Goal: Task Accomplishment & Management: Use online tool/utility

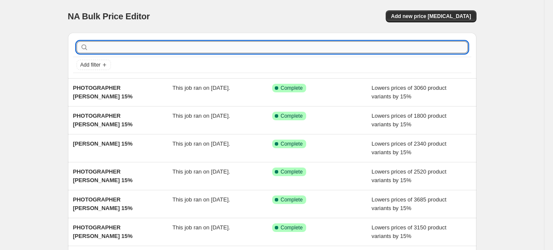
click at [317, 46] on input "text" at bounding box center [279, 47] width 378 height 12
type input "PHOTOGRAPHER"
drag, startPoint x: 274, startPoint y: 51, endPoint x: 3, endPoint y: 64, distance: 271.2
click at [3, 64] on div "NA Bulk Price Editor. This page is ready NA Bulk Price Editor Add new price cha…" at bounding box center [272, 221] width 544 height 443
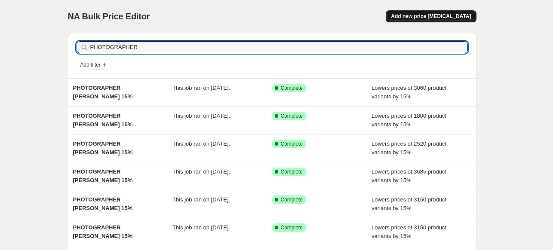
click at [415, 14] on span "Add new price [MEDICAL_DATA]" at bounding box center [431, 16] width 80 height 7
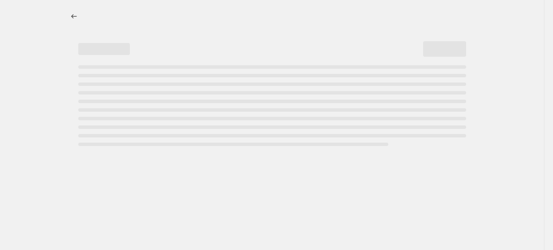
select select "percentage"
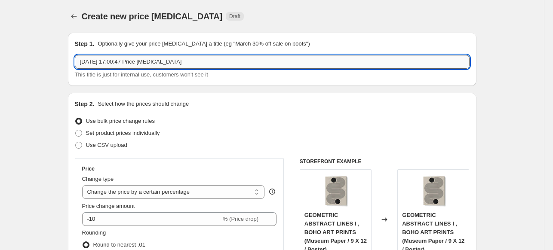
click at [194, 63] on input "3 Oct 2025, 17:00:47 Price change job" at bounding box center [272, 62] width 395 height 14
click at [184, 63] on input "PHOTOGRAPHER" at bounding box center [272, 62] width 395 height 14
paste input "IDO MEIROVICH"
click at [184, 63] on input "PHOTOGRAPHER IDO MEIROVICH 156" at bounding box center [272, 62] width 395 height 14
type input "PHOTOGRAPHER [PERSON_NAME] 15%"
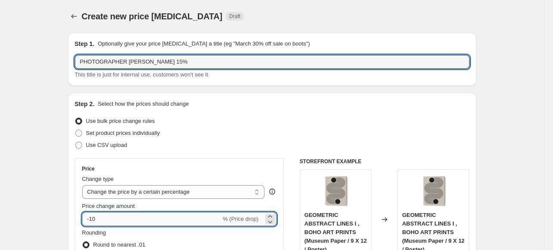
click at [152, 218] on input "-10" at bounding box center [151, 219] width 139 height 14
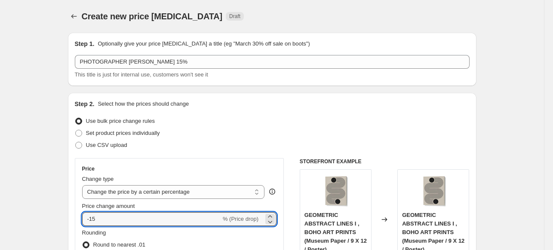
type input "-15"
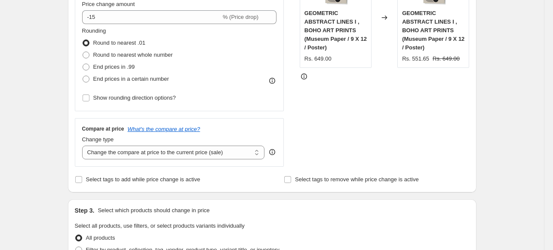
scroll to position [301, 0]
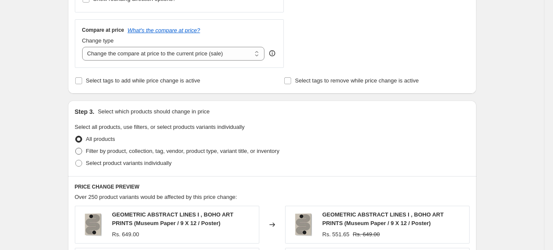
click at [114, 153] on span "Filter by product, collection, tag, vendor, product type, variant title, or inv…" at bounding box center [183, 151] width 194 height 6
click at [76, 148] on input "Filter by product, collection, tag, vendor, product type, variant title, or inv…" at bounding box center [75, 148] width 0 height 0
radio input "true"
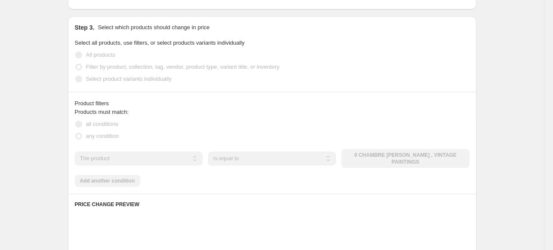
scroll to position [387, 0]
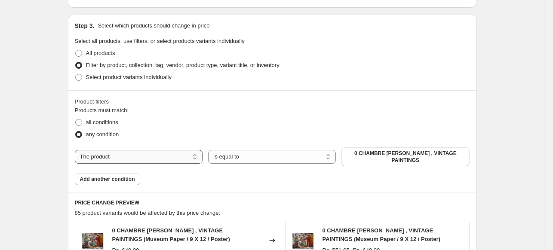
click at [163, 154] on select "The product The product's collection The product's tag The product's vendor The…" at bounding box center [139, 157] width 128 height 14
select select "collection"
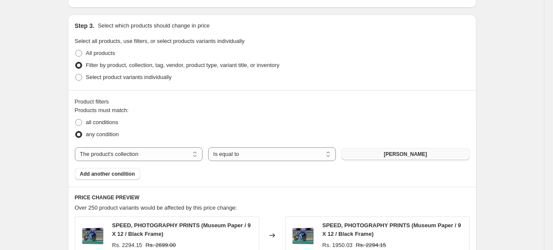
click at [436, 158] on button "[PERSON_NAME]" at bounding box center [405, 154] width 128 height 12
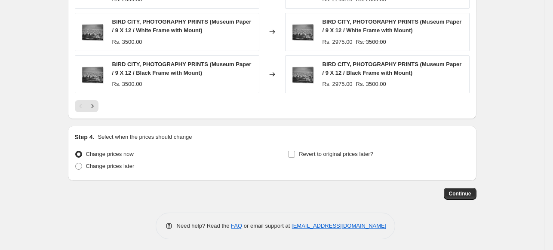
scroll to position [719, 0]
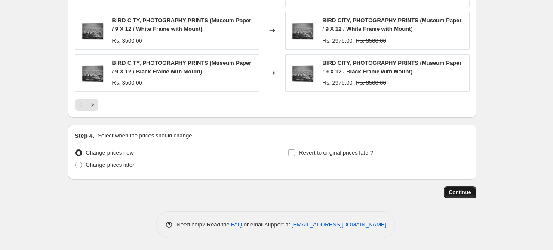
click at [456, 191] on span "Continue" at bounding box center [460, 192] width 22 height 7
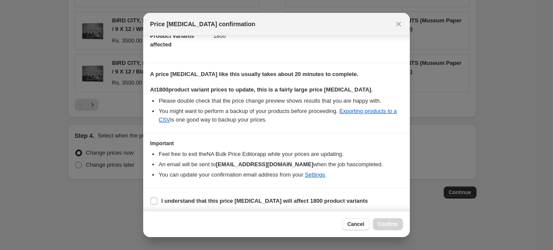
scroll to position [105, 0]
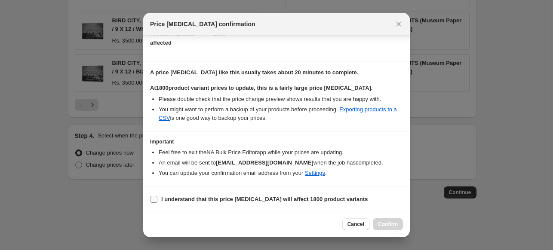
click at [172, 198] on b "I understand that this price change job will affect 1800 product variants" at bounding box center [264, 199] width 207 height 6
click at [157, 198] on input "I understand that this price change job will affect 1800 product variants" at bounding box center [154, 199] width 7 height 7
checkbox input "true"
click at [396, 223] on span "Confirm" at bounding box center [388, 224] width 20 height 7
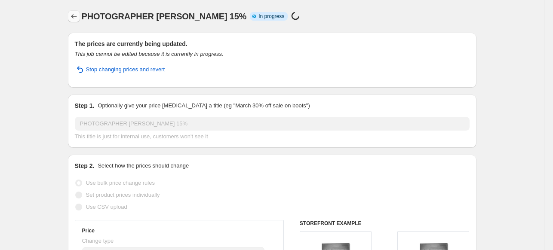
click at [74, 18] on icon "Price change jobs" at bounding box center [74, 16] width 9 height 9
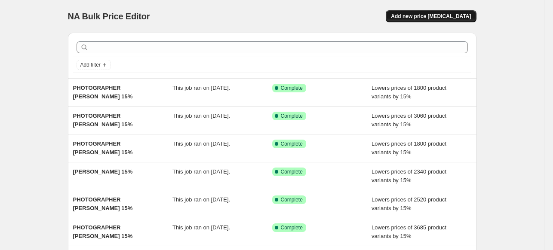
click at [421, 17] on span "Add new price [MEDICAL_DATA]" at bounding box center [431, 16] width 80 height 7
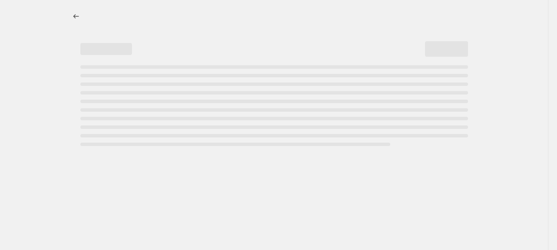
select select "percentage"
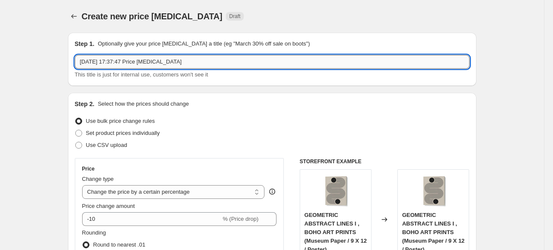
click at [260, 58] on input "[DATE] 17:37:47 Price [MEDICAL_DATA]" at bounding box center [272, 62] width 395 height 14
paste input "[PERSON_NAME]"
type input "PHOTOGRAPHER [PERSON_NAME] 15%"
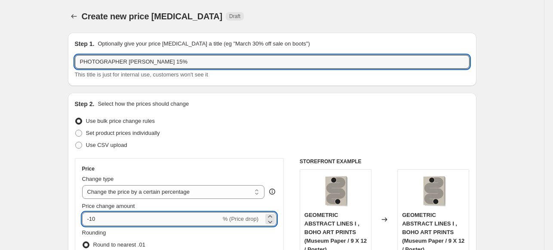
click at [166, 220] on input "-10" at bounding box center [151, 219] width 139 height 14
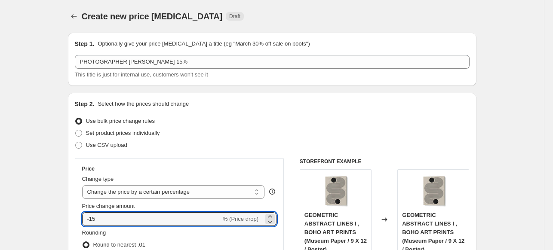
type input "-15"
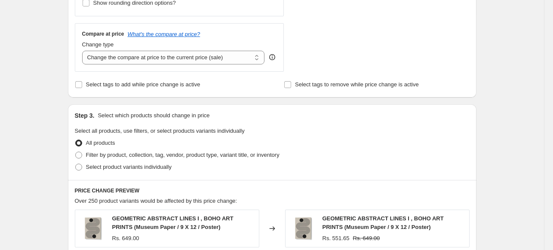
scroll to position [344, 0]
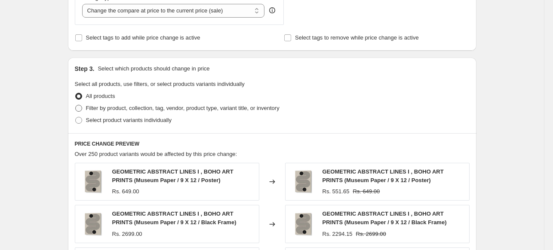
click at [97, 108] on span "Filter by product, collection, tag, vendor, product type, variant title, or inv…" at bounding box center [183, 108] width 194 height 6
click at [76, 105] on input "Filter by product, collection, tag, vendor, product type, variant title, or inv…" at bounding box center [75, 105] width 0 height 0
radio input "true"
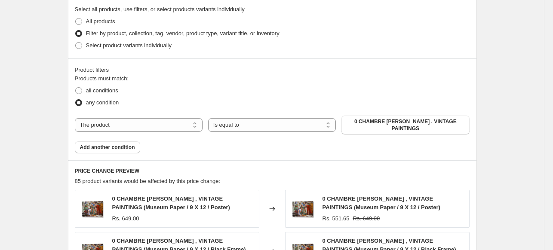
scroll to position [430, 0]
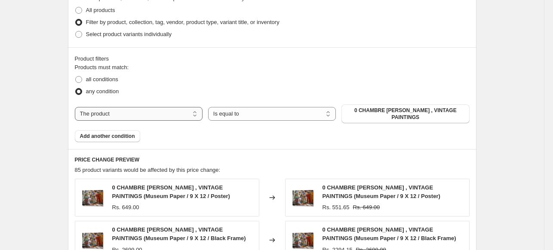
click at [187, 111] on select "The product The product's collection The product's tag The product's vendor The…" at bounding box center [139, 114] width 128 height 14
select select "collection"
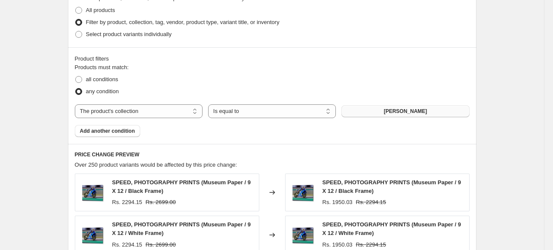
click at [410, 114] on span "[PERSON_NAME]" at bounding box center [405, 111] width 43 height 7
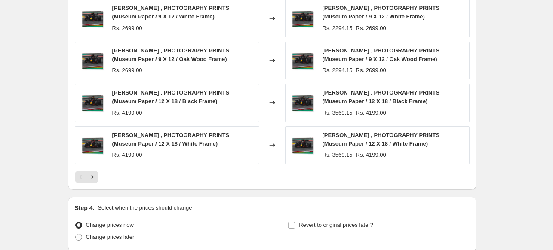
scroll to position [719, 0]
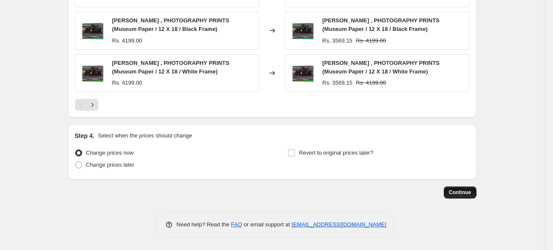
click at [461, 195] on span "Continue" at bounding box center [460, 192] width 22 height 7
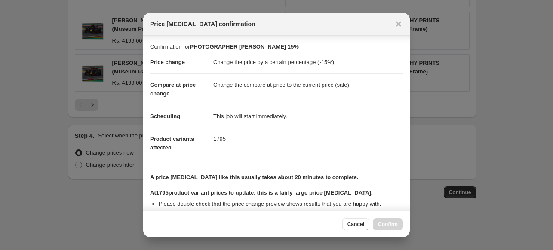
scroll to position [105, 0]
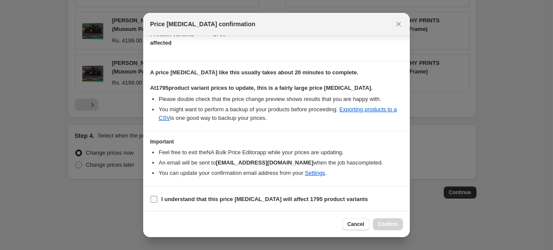
click at [262, 194] on label "I understand that this price [MEDICAL_DATA] will affect 1795 product variants" at bounding box center [259, 200] width 218 height 12
click at [157, 196] on input "I understand that this price [MEDICAL_DATA] will affect 1795 product variants" at bounding box center [154, 199] width 7 height 7
checkbox input "true"
click at [393, 227] on span "Confirm" at bounding box center [388, 224] width 20 height 7
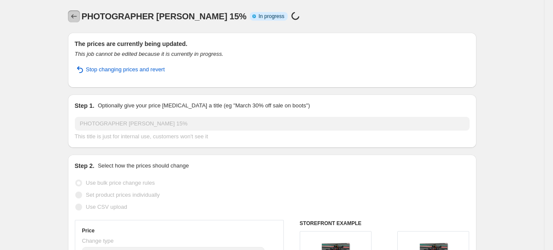
click at [76, 17] on icon "Price change jobs" at bounding box center [74, 16] width 9 height 9
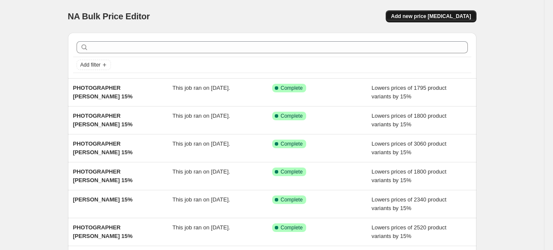
click at [425, 15] on span "Add new price [MEDICAL_DATA]" at bounding box center [431, 16] width 80 height 7
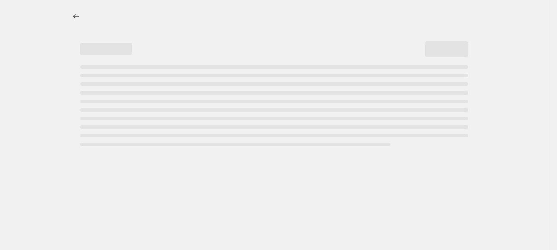
select select "percentage"
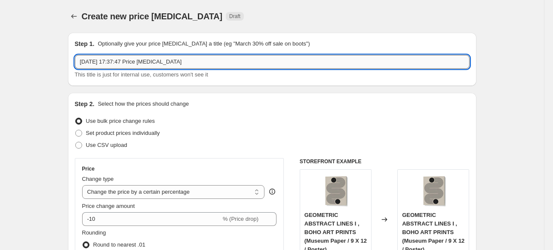
click at [254, 63] on input "[DATE] 17:37:47 Price [MEDICAL_DATA]" at bounding box center [272, 62] width 395 height 14
paste input "[PERSON_NAME]"
type input "PHOTOGRAPHER [PERSON_NAME] 15%"
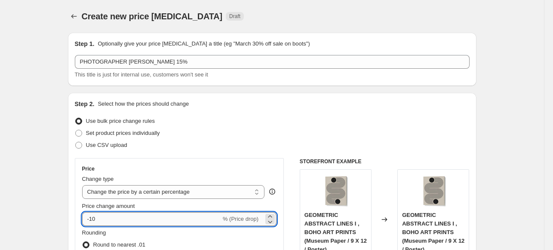
click at [195, 222] on input "-10" at bounding box center [151, 219] width 139 height 14
type input "-15"
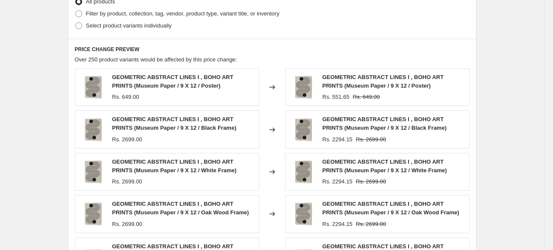
scroll to position [344, 0]
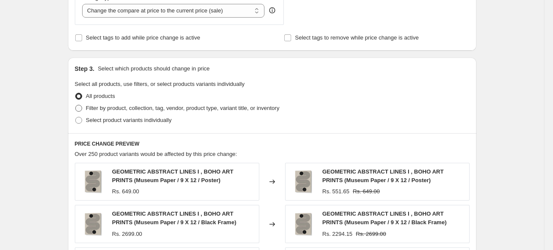
click at [89, 108] on span "Filter by product, collection, tag, vendor, product type, variant title, or inv…" at bounding box center [183, 108] width 194 height 6
click at [76, 105] on input "Filter by product, collection, tag, vendor, product type, variant title, or inv…" at bounding box center [75, 105] width 0 height 0
radio input "true"
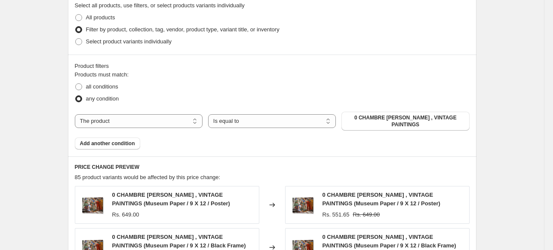
scroll to position [430, 0]
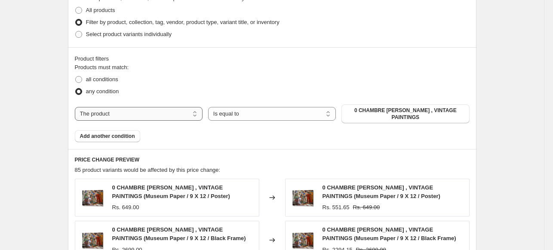
click at [163, 112] on select "The product The product's collection The product's tag The product's vendor The…" at bounding box center [139, 114] width 128 height 14
select select "collection"
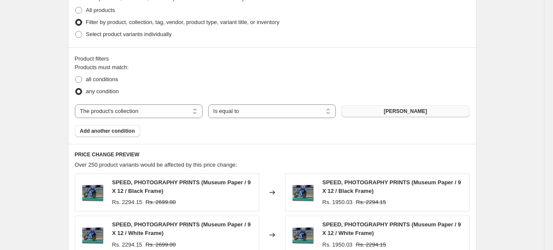
click at [433, 115] on button "[PERSON_NAME]" at bounding box center [405, 111] width 128 height 12
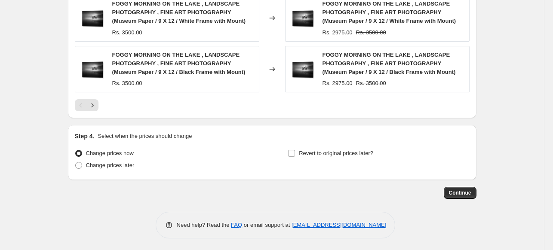
scroll to position [762, 0]
click at [461, 194] on span "Continue" at bounding box center [460, 192] width 22 height 7
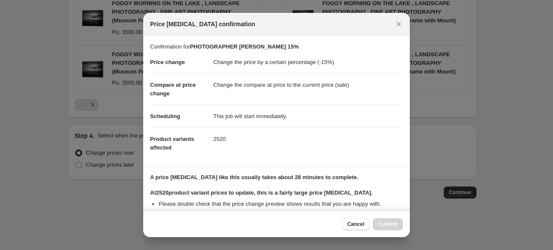
scroll to position [105, 0]
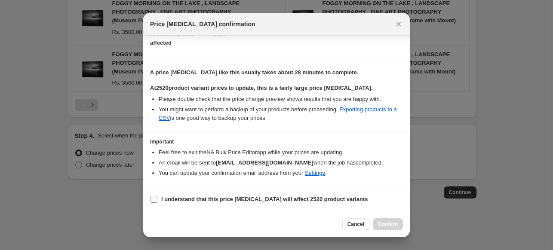
click at [212, 196] on b "I understand that this price [MEDICAL_DATA] will affect 2520 product variants" at bounding box center [264, 199] width 207 height 6
click at [157, 196] on input "I understand that this price [MEDICAL_DATA] will affect 2520 product variants" at bounding box center [154, 199] width 7 height 7
checkbox input "true"
click at [390, 227] on span "Confirm" at bounding box center [388, 224] width 20 height 7
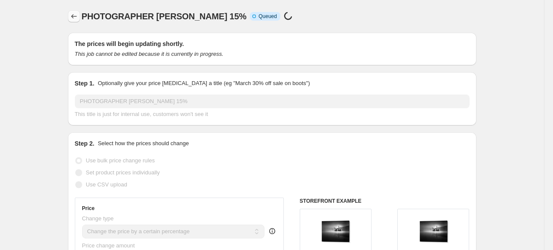
click at [76, 15] on icon "Price change jobs" at bounding box center [74, 16] width 9 height 9
